Goal: Navigation & Orientation: Find specific page/section

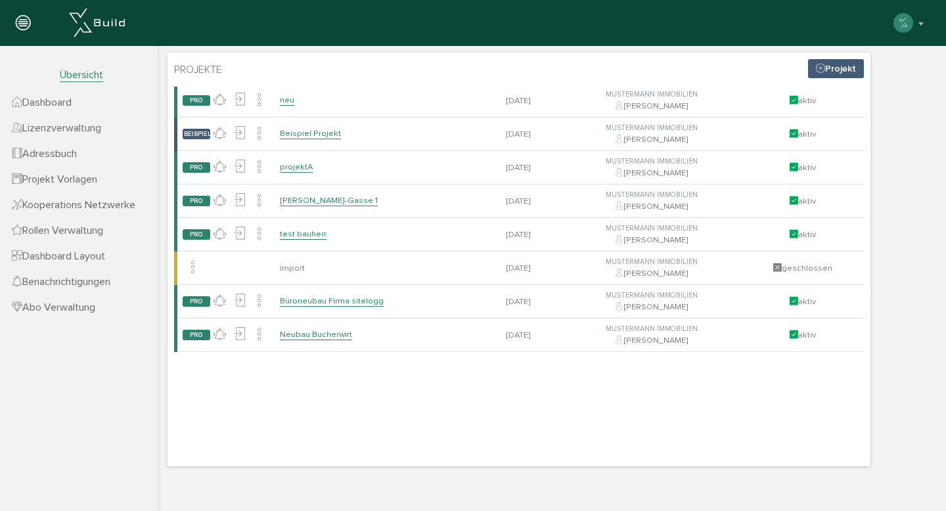
click at [26, 25] on icon at bounding box center [23, 23] width 14 height 18
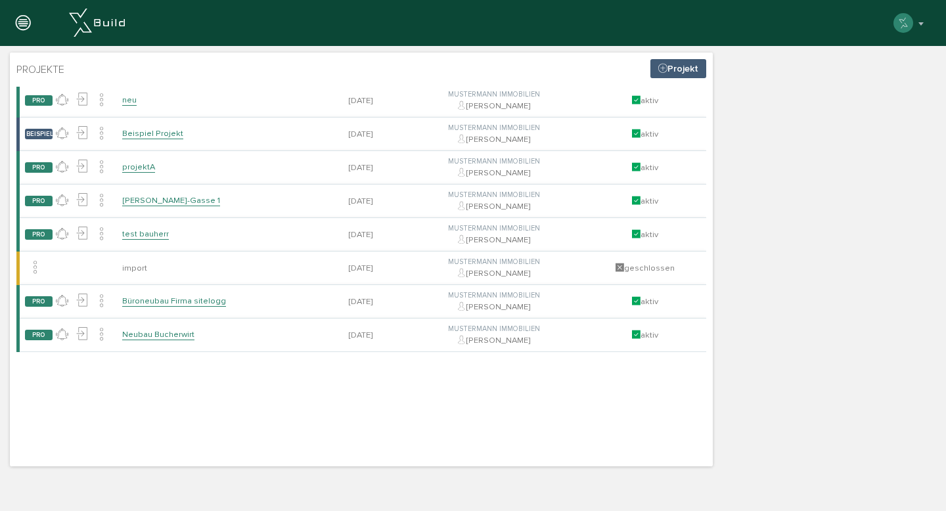
click at [26, 25] on icon at bounding box center [23, 23] width 14 height 18
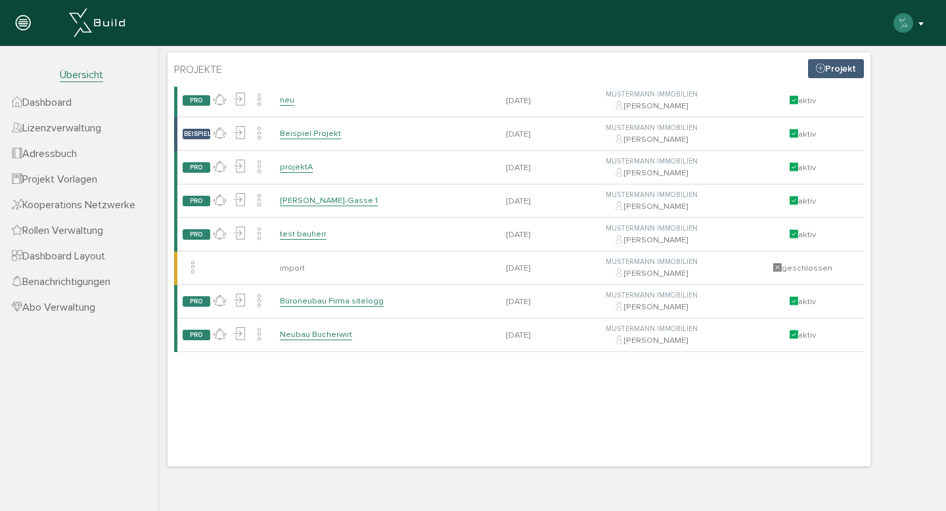
click at [909, 27] on img "button" at bounding box center [903, 22] width 21 height 21
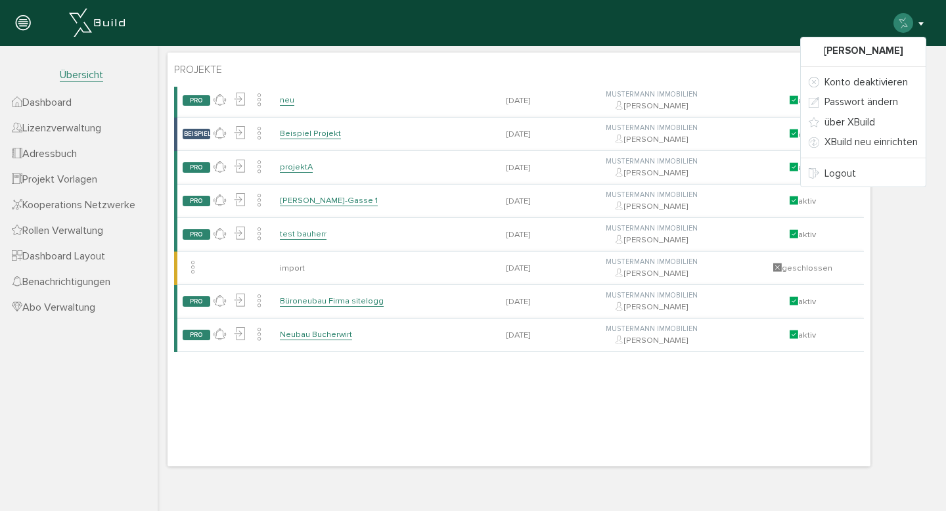
click at [765, 50] on div "Projekte Projekt [PERSON_NAME], bitte warten... Projektname Datum Von Status PR…" at bounding box center [551, 259] width 775 height 421
click at [762, 46] on div at bounding box center [551, 47] width 775 height 3
click at [761, 26] on div "[PERSON_NAME] Konto deaktivieren Passwort ändern über XBuild XBuild neu einrich…" at bounding box center [468, 23] width 917 height 20
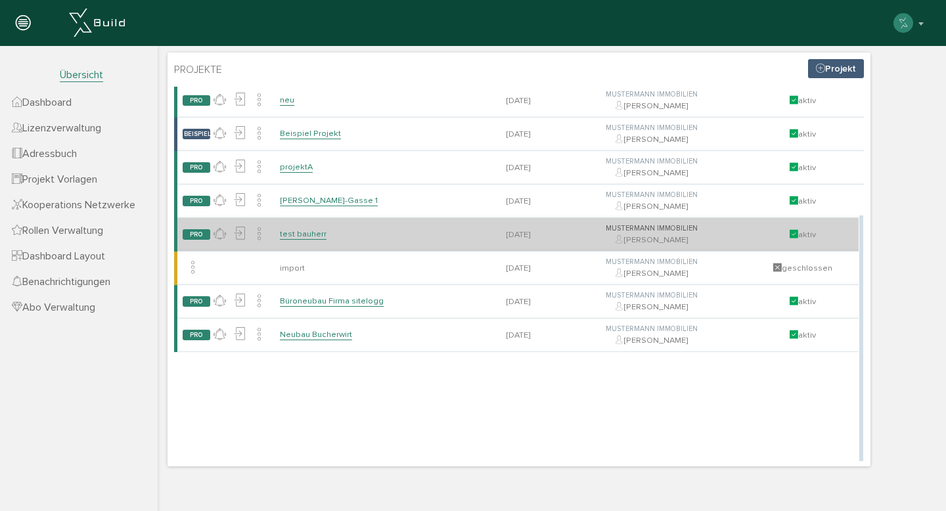
click at [186, 236] on span "PRO" at bounding box center [197, 234] width 28 height 11
click at [566, 251] on td "Mustermann Immobilien [PERSON_NAME]" at bounding box center [651, 234] width 179 height 34
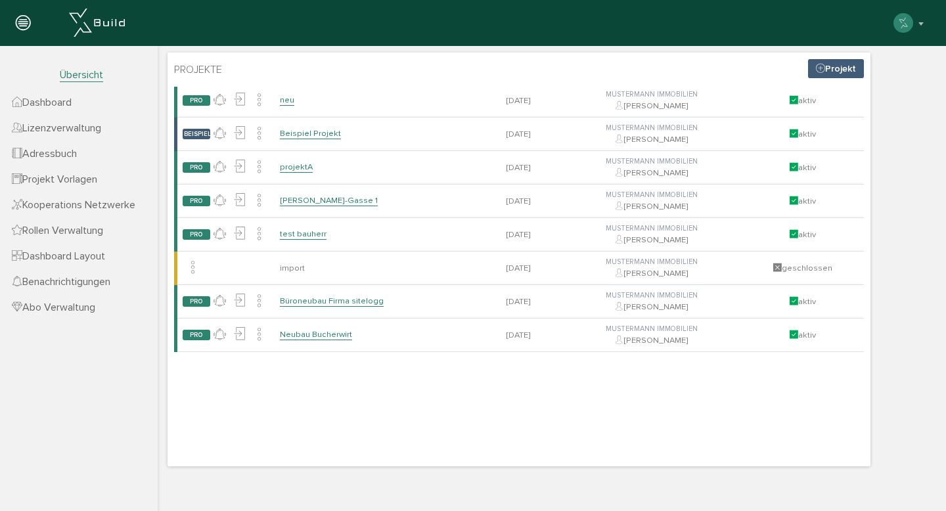
click at [71, 178] on span "Projekt Vorlagen" at bounding box center [54, 179] width 85 height 13
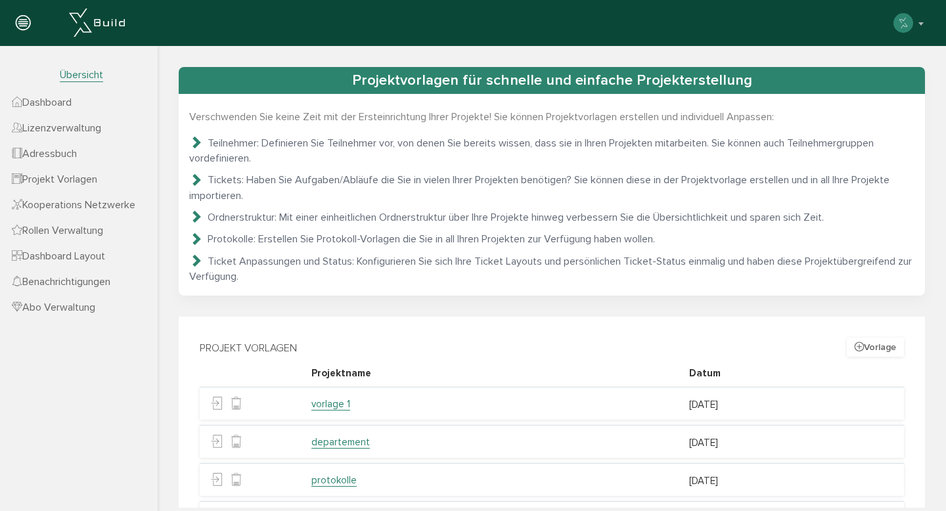
click at [194, 135] on icon at bounding box center [195, 141] width 13 height 13
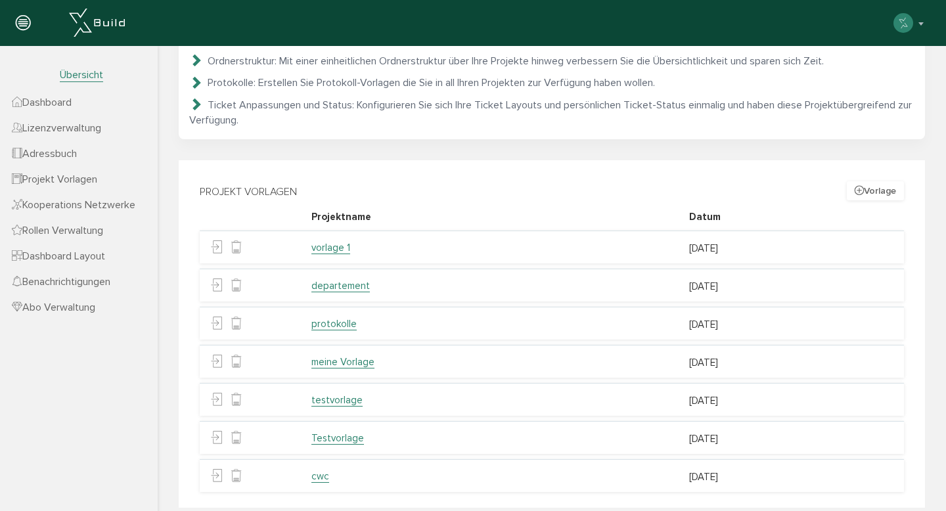
scroll to position [170, 0]
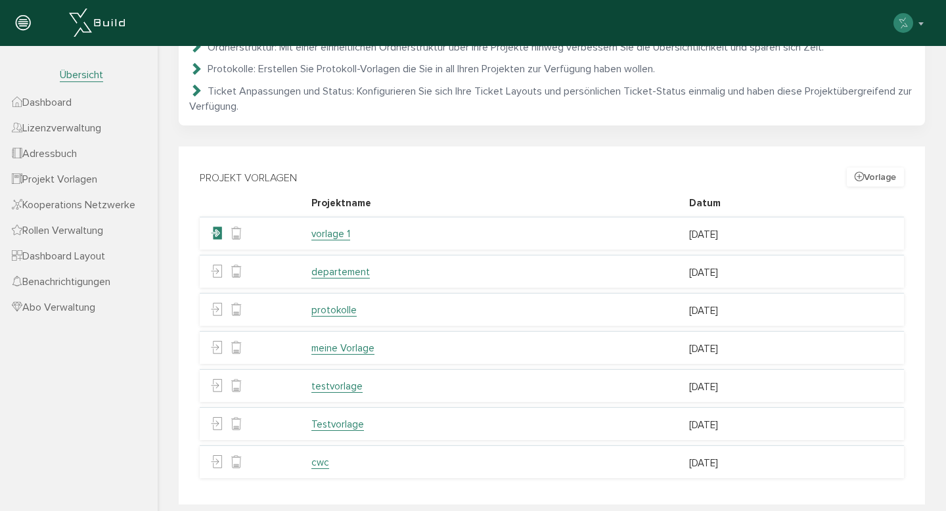
click at [223, 224] on link at bounding box center [216, 234] width 20 height 20
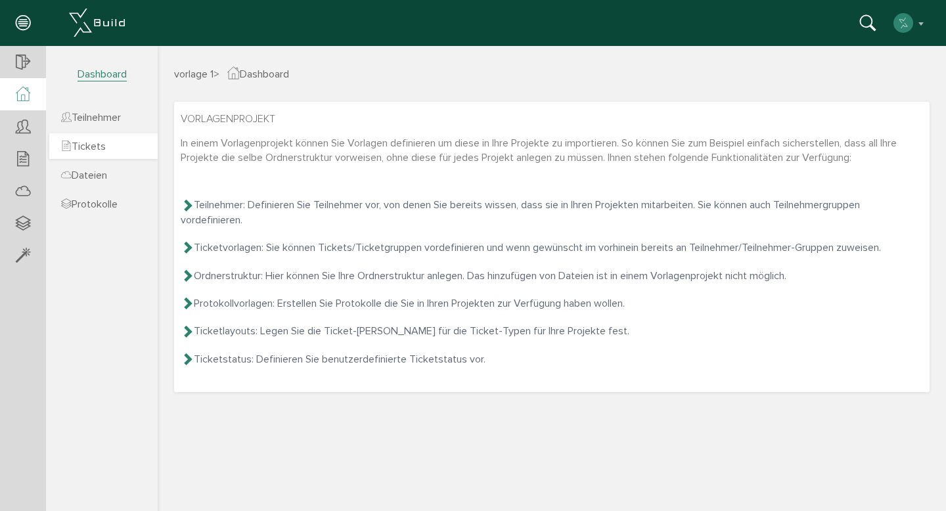
click at [99, 155] on link "Tickets" at bounding box center [103, 146] width 108 height 26
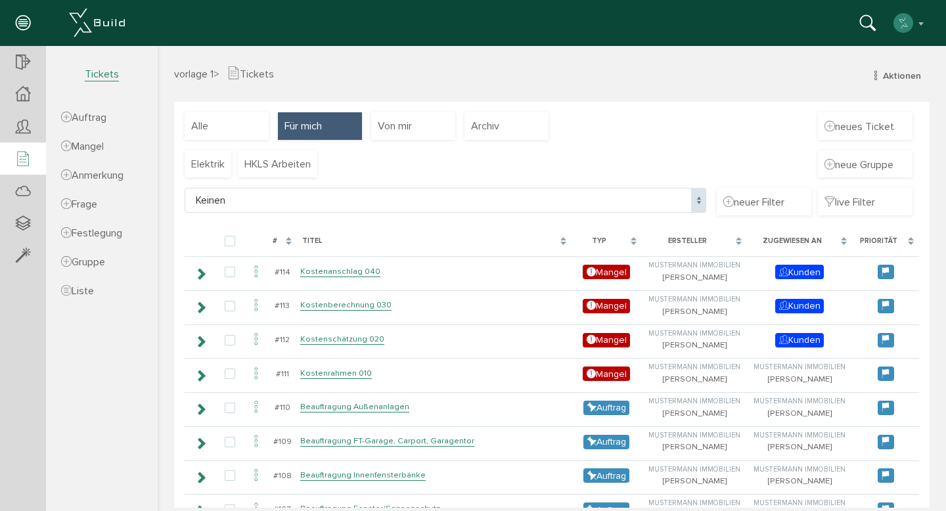
click at [85, 71] on span "Tickets" at bounding box center [102, 75] width 34 height 14
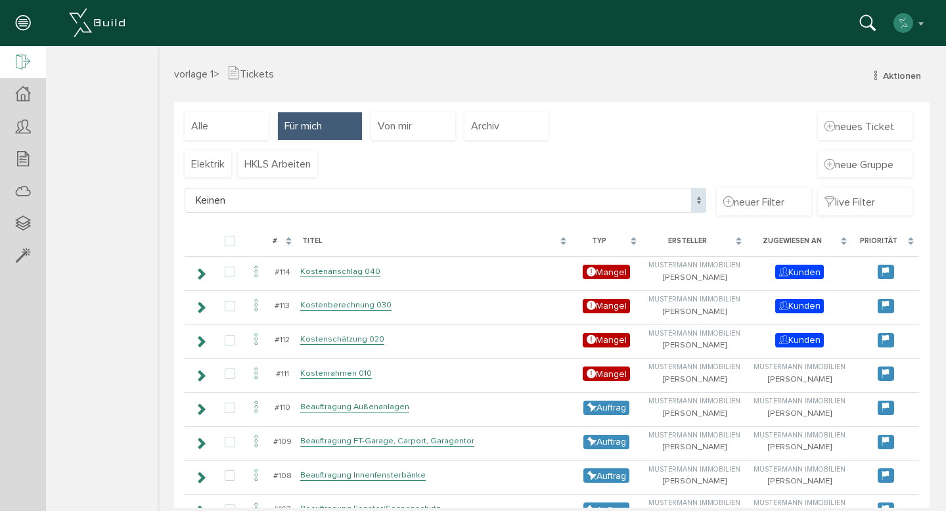
click at [32, 56] on div at bounding box center [23, 63] width 46 height 34
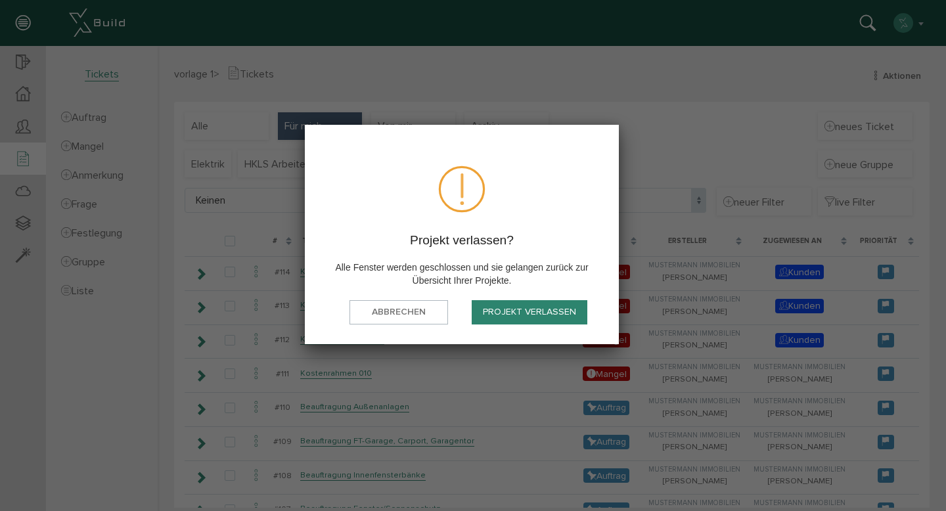
click at [0, 0] on div at bounding box center [0, 0] width 0 height 0
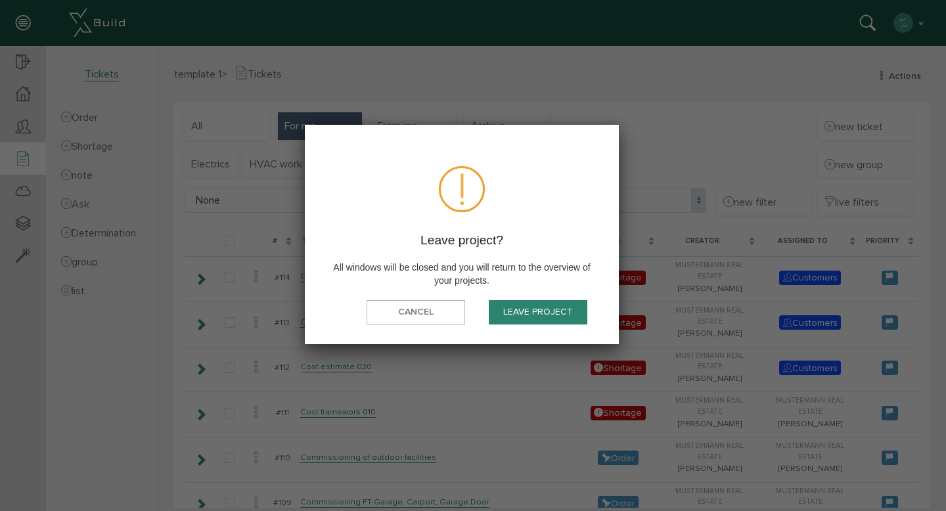
click at [0, 0] on div at bounding box center [0, 0] width 0 height 0
click at [0, 0] on button "cancel" at bounding box center [0, 0] width 0 height 0
